Goal: Task Accomplishment & Management: Complete application form

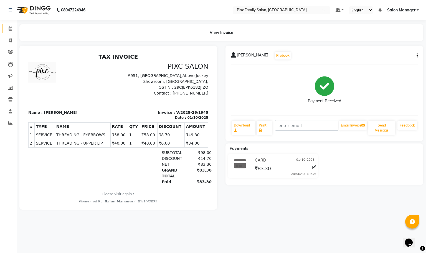
click at [10, 24] on link "Calendar" at bounding box center [8, 28] width 13 height 9
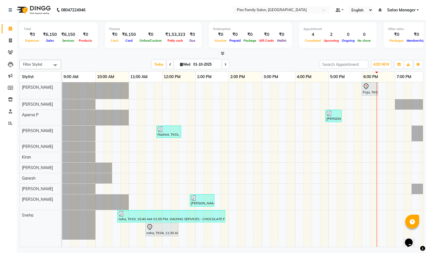
scroll to position [1, 0]
click at [326, 36] on div "2" at bounding box center [331, 34] width 18 height 6
click at [405, 77] on link "7:00 PM" at bounding box center [403, 77] width 17 height 8
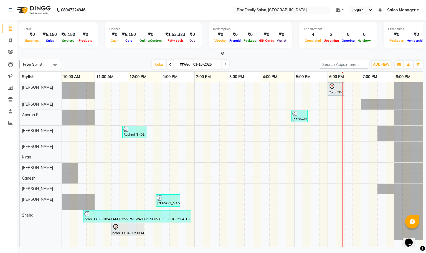
scroll to position [0, 39]
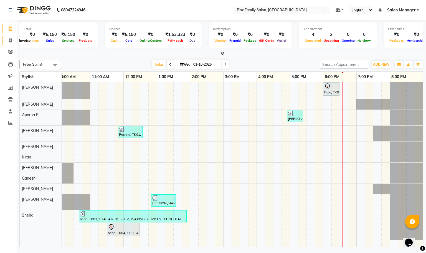
click at [9, 40] on icon at bounding box center [10, 40] width 3 height 4
select select "service"
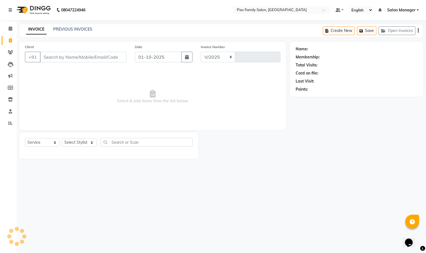
select select "3509"
type input "1946"
click at [79, 143] on select "Select Stylist" at bounding box center [79, 142] width 35 height 9
select select "16506"
click at [62, 138] on select "Select Stylist [PERSON_NAME] [PERSON_NAME] [PERSON_NAME] Aparna P [PERSON_NAME]…" at bounding box center [79, 142] width 35 height 9
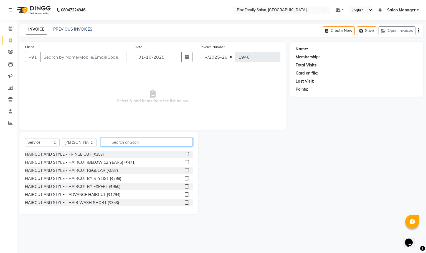
click at [147, 145] on input "text" at bounding box center [147, 142] width 92 height 9
type input "599"
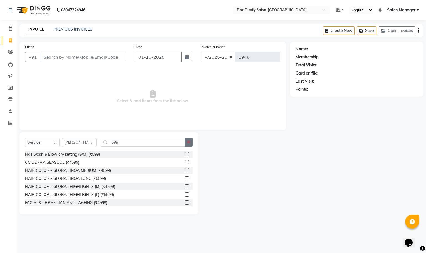
click at [190, 143] on icon "button" at bounding box center [188, 142] width 3 height 4
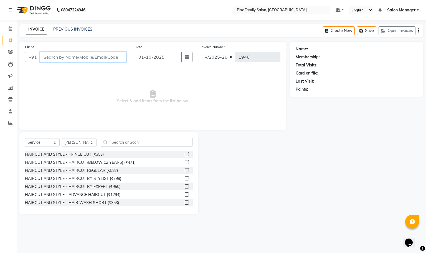
click at [78, 61] on input "Client" at bounding box center [83, 57] width 87 height 11
click at [74, 55] on input "Client" at bounding box center [83, 57] width 87 height 11
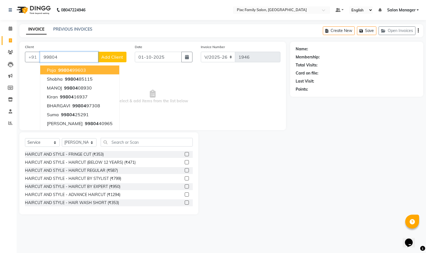
click at [64, 67] on button "Poja 99804 99603" at bounding box center [79, 69] width 79 height 9
type input "9980499603"
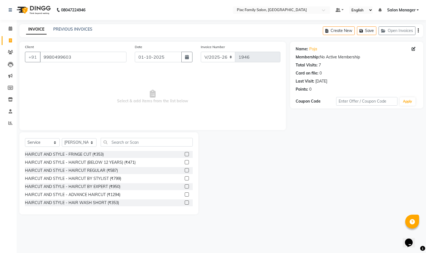
click at [147, 136] on div "Select Service Product Membership Package Voucher Prepaid Gift Card Select Styl…" at bounding box center [108, 173] width 179 height 82
click at [141, 142] on input "text" at bounding box center [147, 142] width 92 height 9
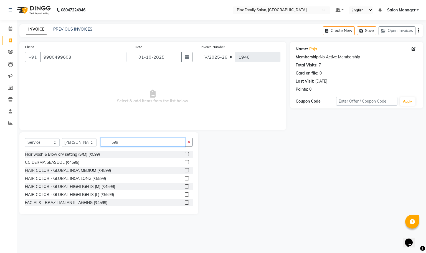
type input "599"
click at [185, 153] on label at bounding box center [187, 154] width 4 height 4
click at [185, 153] on input "checkbox" at bounding box center [187, 154] width 4 height 4
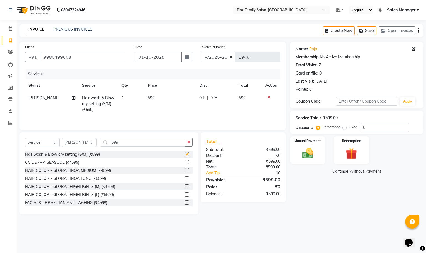
checkbox input "false"
click at [308, 147] on img at bounding box center [307, 153] width 19 height 13
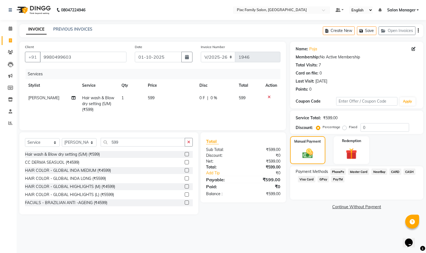
click at [398, 171] on span "CARD" at bounding box center [396, 171] width 12 height 6
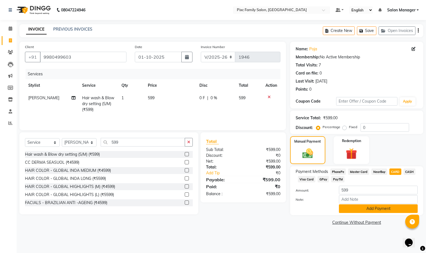
click at [368, 213] on button "Add Payment" at bounding box center [378, 208] width 79 height 9
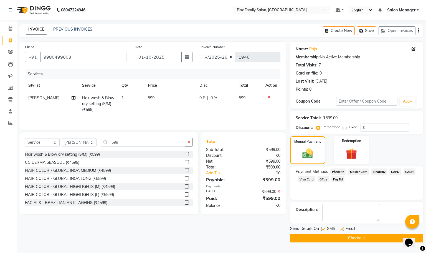
click at [349, 238] on button "Checkout" at bounding box center [356, 237] width 133 height 9
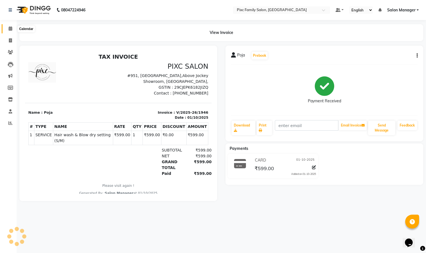
click at [7, 29] on span at bounding box center [11, 29] width 10 height 6
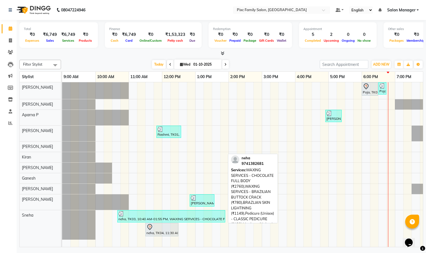
click at [194, 219] on div "neha, TK03, 10:40 AM-01:55 PM, WAXING SERVICES - CHOCOLATE FULL BODY (₹2760),WA…" at bounding box center [171, 216] width 107 height 11
select select "3"
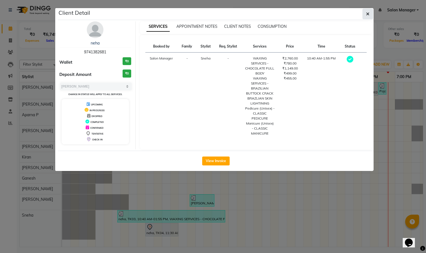
click at [364, 14] on button "button" at bounding box center [368, 14] width 11 height 11
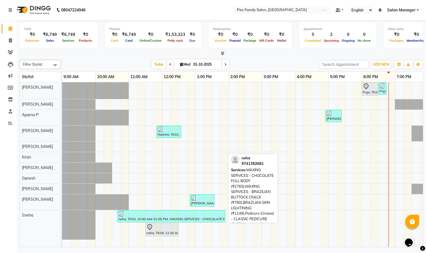
scroll to position [1, 0]
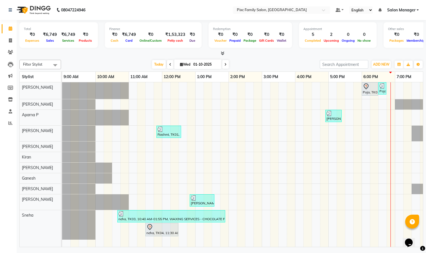
click at [122, 57] on div "Filter Stylist Select All [PERSON_NAME] [PERSON_NAME] [PERSON_NAME] Aparna P [P…" at bounding box center [221, 151] width 404 height 189
click at [9, 38] on icon at bounding box center [10, 40] width 3 height 4
select select "service"
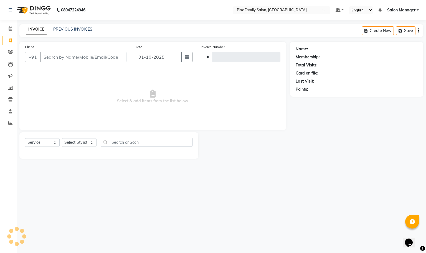
type input "1947"
select select "3509"
click at [10, 28] on icon at bounding box center [11, 28] width 4 height 4
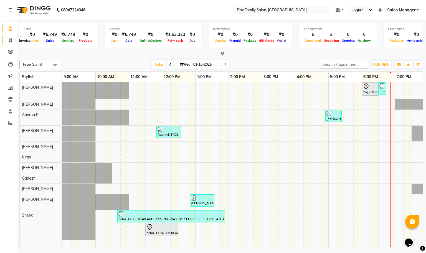
click at [13, 41] on span at bounding box center [11, 40] width 10 height 6
select select "service"
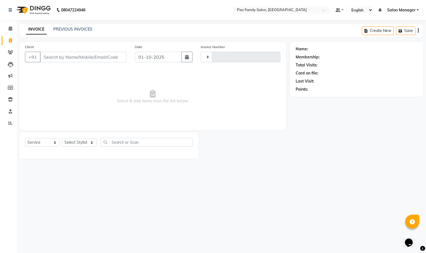
type input "1947"
select select "3509"
click at [73, 27] on link "PREVIOUS INVOICES" at bounding box center [72, 29] width 39 height 5
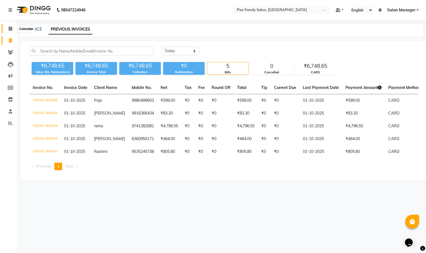
click at [10, 28] on icon at bounding box center [11, 28] width 4 height 4
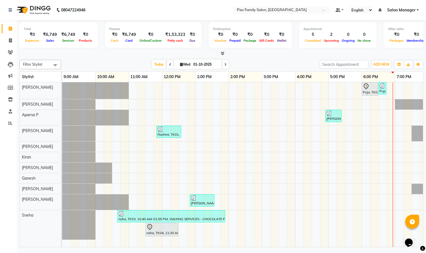
scroll to position [1, 0]
click at [9, 39] on icon at bounding box center [10, 40] width 3 height 4
select select "service"
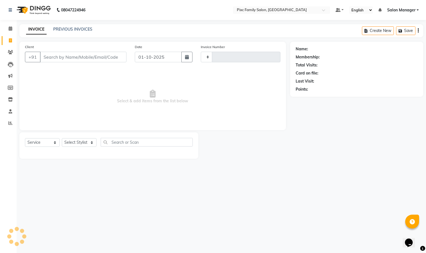
type input "1947"
select select "3509"
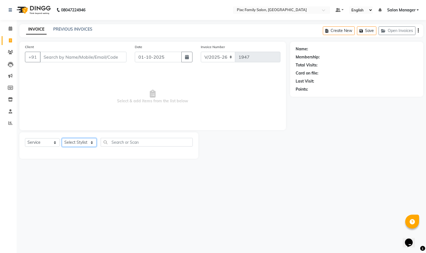
click at [65, 143] on select "Select Stylist [PERSON_NAME] [PERSON_NAME] [PERSON_NAME] Aparna P [PERSON_NAME]…" at bounding box center [79, 142] width 35 height 9
select select "52979"
click at [62, 138] on select "Select Stylist [PERSON_NAME] [PERSON_NAME] [PERSON_NAME] Aparna P [PERSON_NAME]…" at bounding box center [79, 142] width 35 height 9
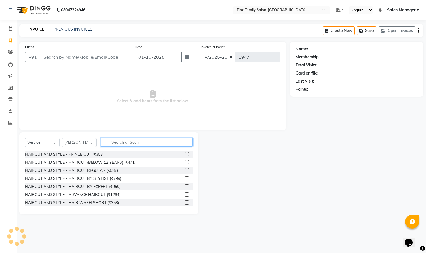
click at [117, 142] on input "text" at bounding box center [147, 142] width 92 height 9
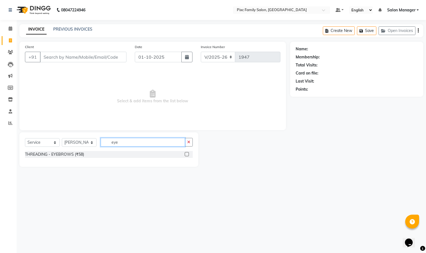
type input "eye"
click at [187, 154] on label at bounding box center [187, 154] width 4 height 4
click at [187, 154] on input "checkbox" at bounding box center [187, 154] width 4 height 4
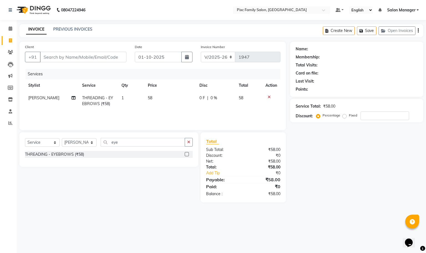
click at [186, 153] on label at bounding box center [187, 154] width 4 height 4
click at [186, 153] on input "checkbox" at bounding box center [187, 154] width 4 height 4
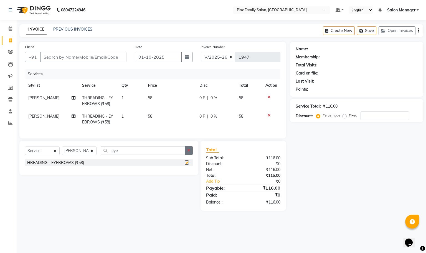
checkbox input "false"
drag, startPoint x: 188, startPoint y: 157, endPoint x: 181, endPoint y: 157, distance: 7.8
click at [188, 152] on icon "button" at bounding box center [188, 150] width 3 height 4
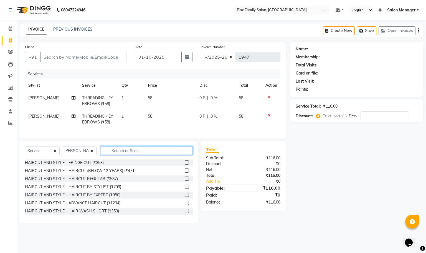
click at [165, 155] on input "text" at bounding box center [147, 150] width 92 height 9
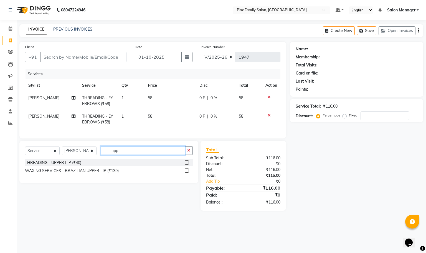
type input "upp"
click at [187, 172] on label at bounding box center [187, 170] width 4 height 4
click at [187, 172] on input "checkbox" at bounding box center [187, 171] width 4 height 4
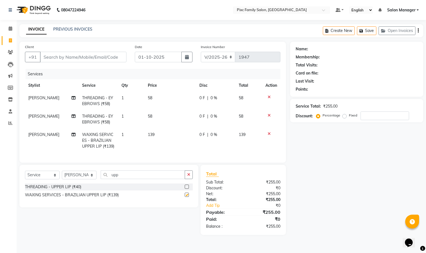
checkbox input "false"
click at [97, 57] on input "Client" at bounding box center [83, 57] width 87 height 11
type input "9"
type input "0"
type input "9486197624"
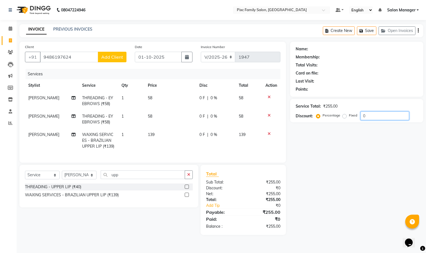
click at [380, 115] on input "0" at bounding box center [385, 115] width 49 height 9
type input "15"
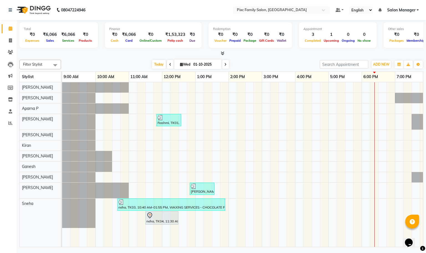
scroll to position [0, 39]
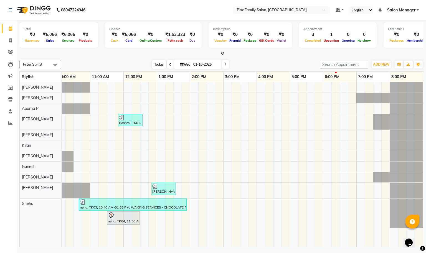
click at [159, 64] on span "Today" at bounding box center [159, 64] width 14 height 9
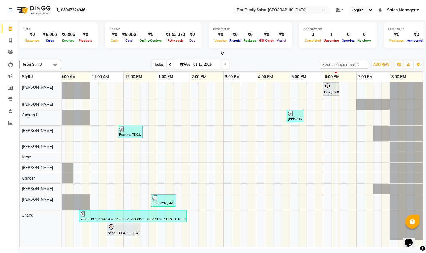
click at [159, 64] on span "Today" at bounding box center [159, 64] width 14 height 9
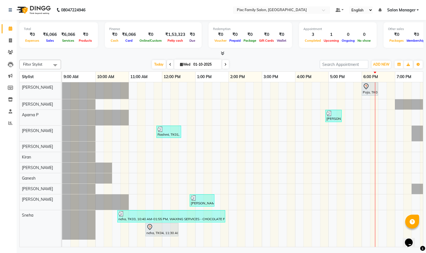
scroll to position [1, 0]
